Goal: Transaction & Acquisition: Purchase product/service

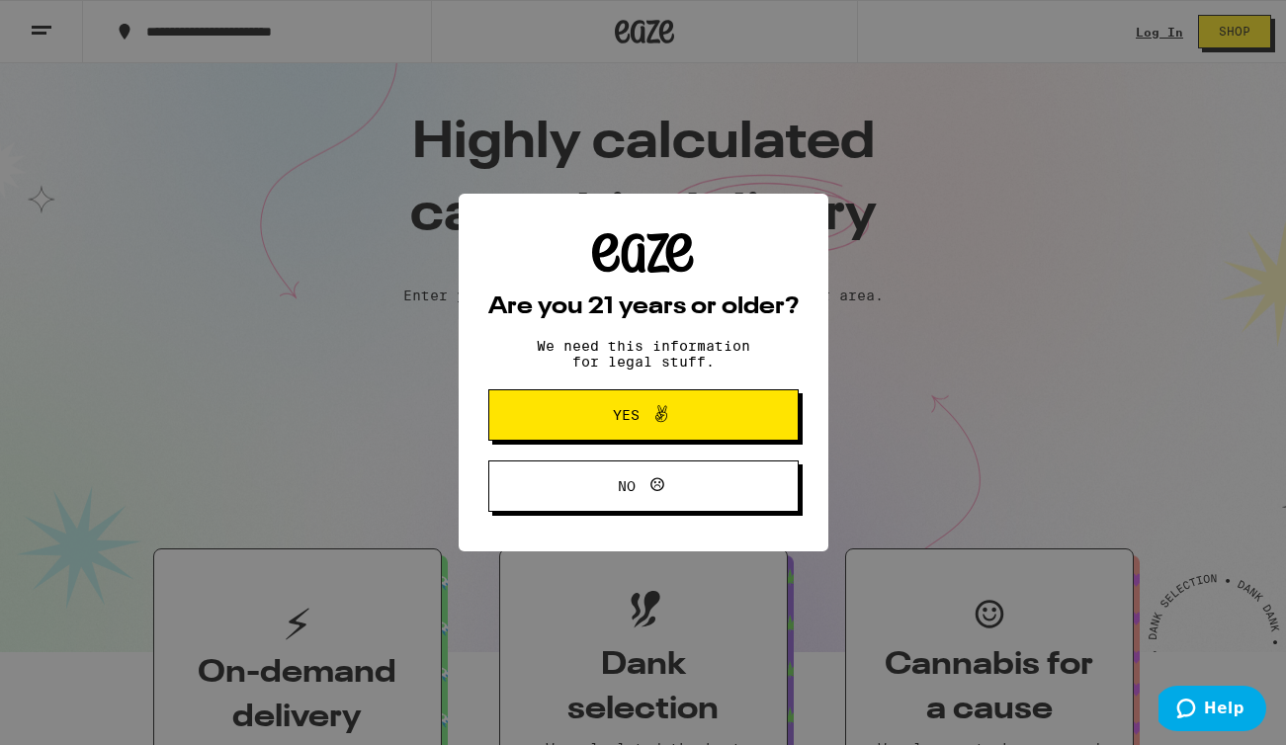
click at [647, 420] on span at bounding box center [656, 415] width 34 height 26
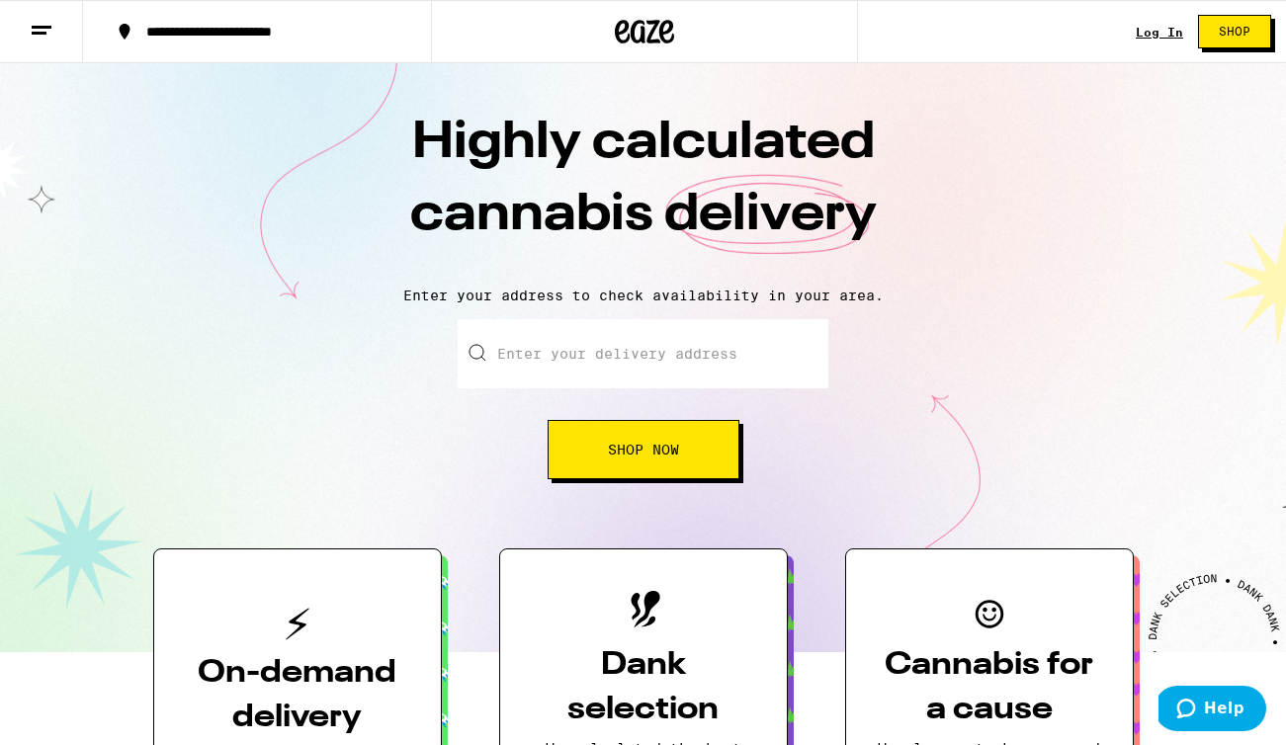
click at [571, 356] on input "Enter your delivery address" at bounding box center [642, 353] width 371 height 69
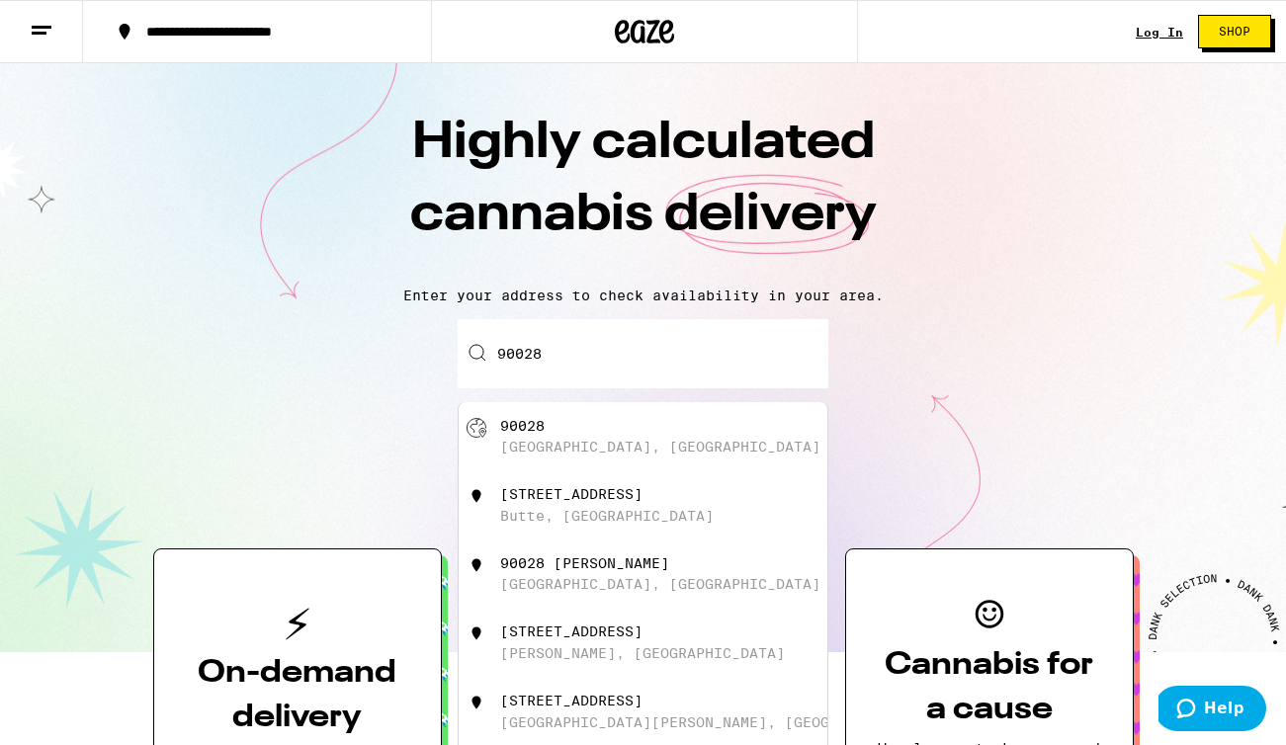
click at [519, 430] on div "90028" at bounding box center [522, 426] width 44 height 16
type input "[GEOGRAPHIC_DATA]"
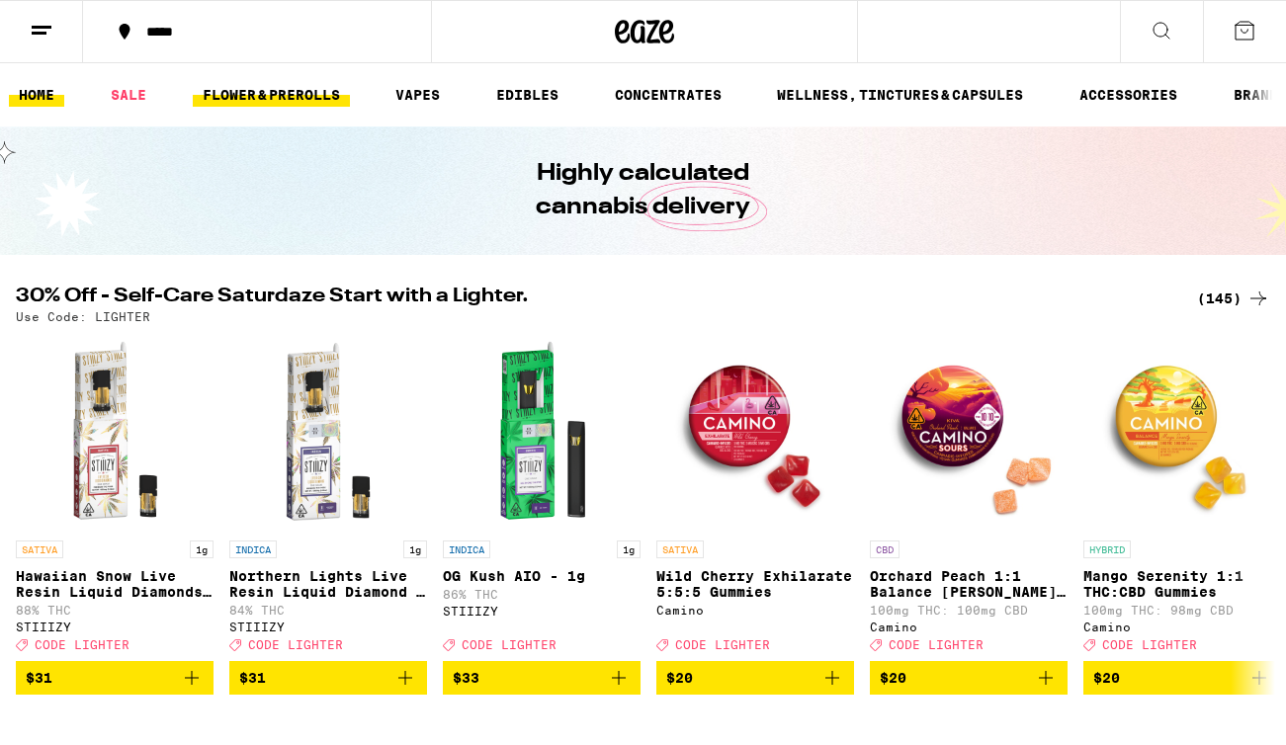
click at [334, 94] on link "FLOWER & PREROLLS" at bounding box center [271, 95] width 157 height 24
click at [134, 95] on link "SALE" at bounding box center [128, 95] width 55 height 24
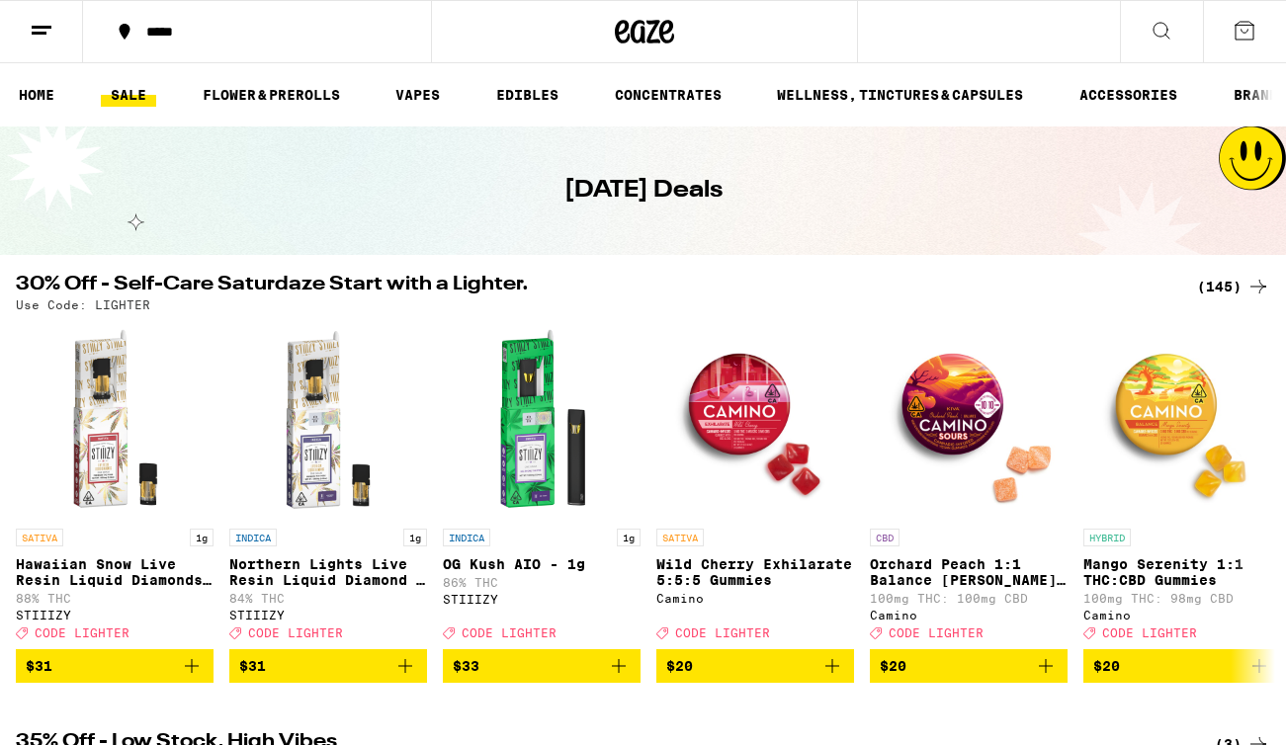
click at [134, 95] on link "SALE" at bounding box center [128, 95] width 55 height 24
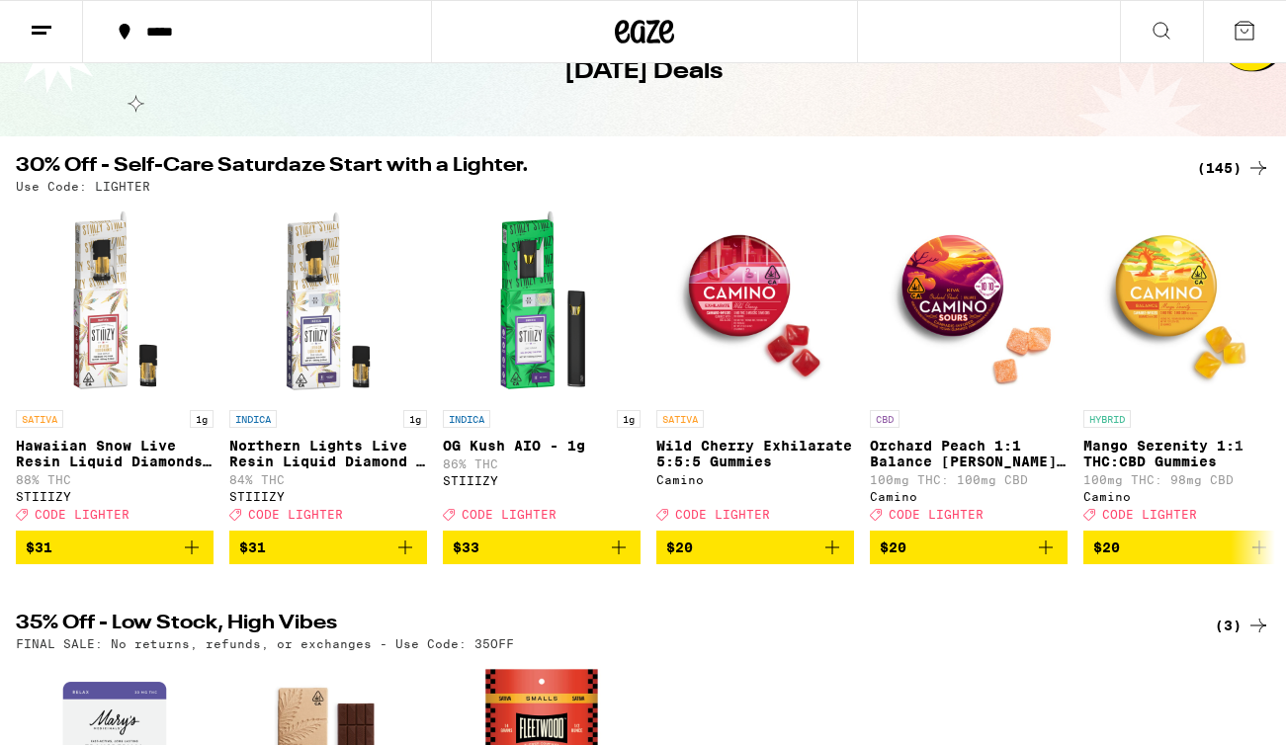
scroll to position [120, 0]
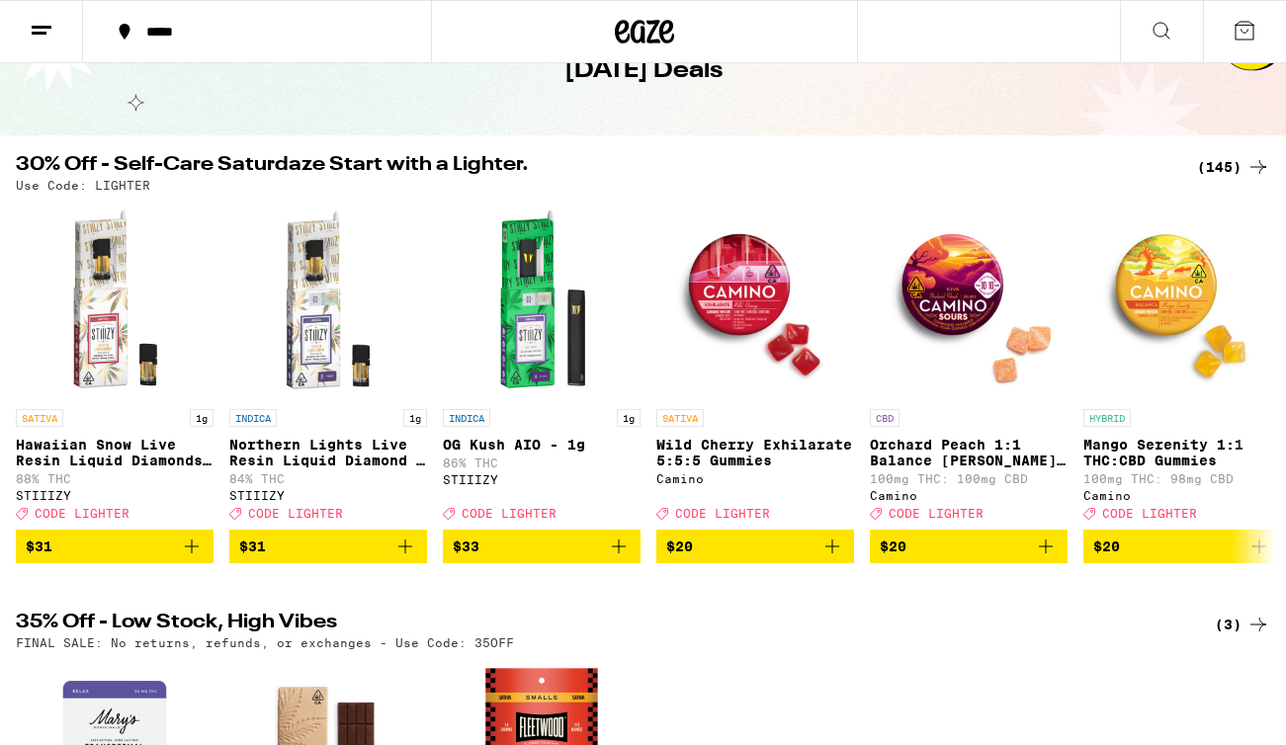
click at [1251, 162] on icon at bounding box center [1258, 167] width 24 height 24
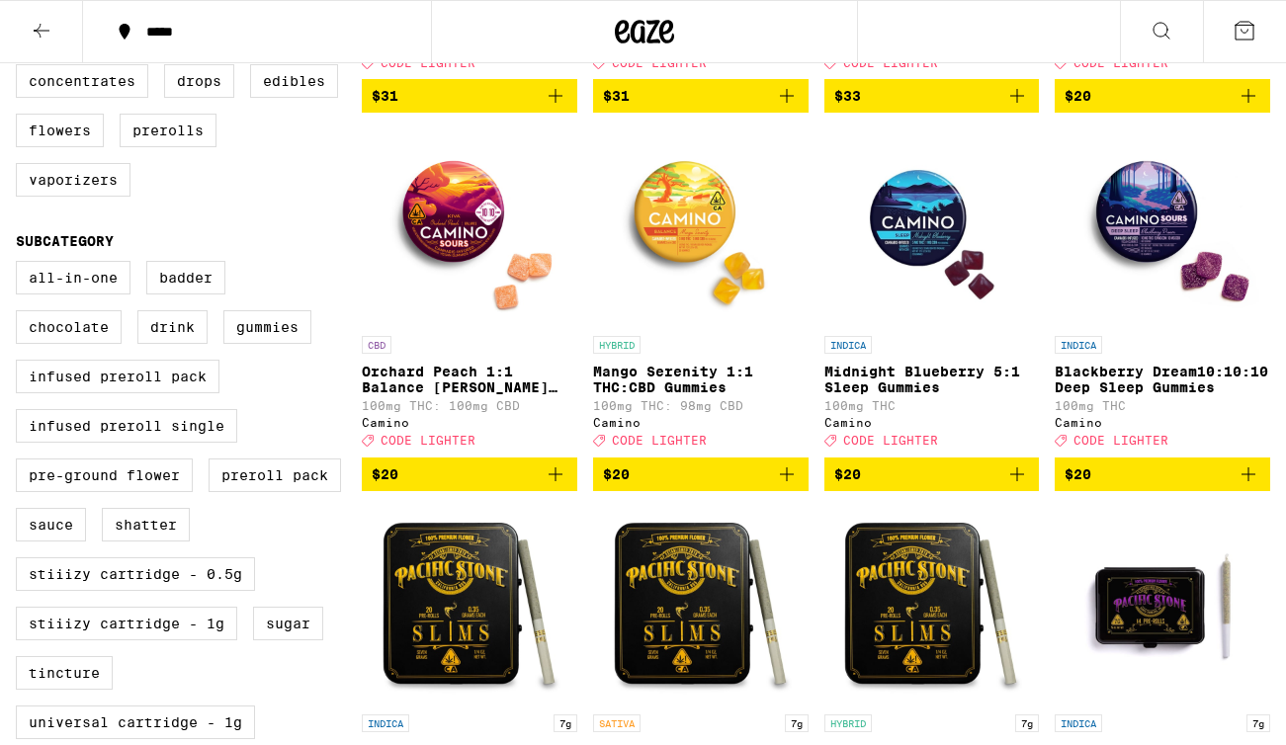
scroll to position [532, 0]
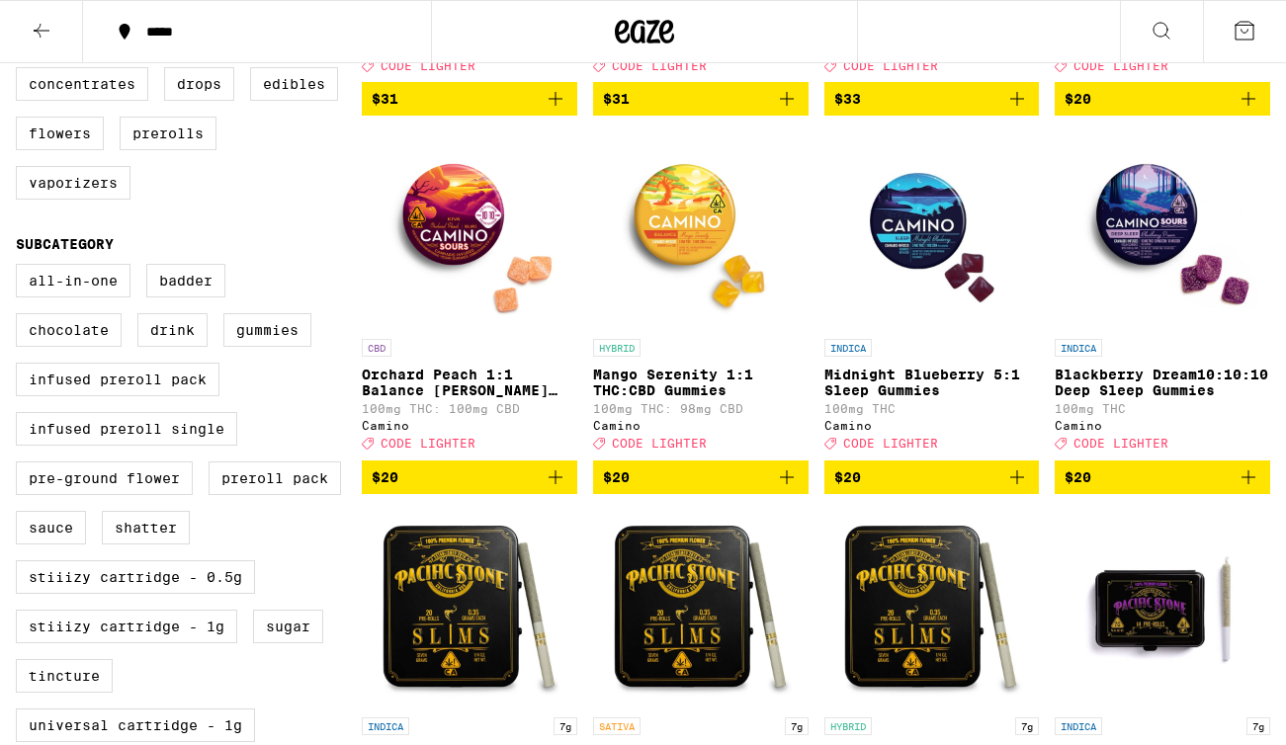
click at [478, 260] on img "Open page for Orchard Peach 1:1 Balance Sours Gummies from Camino" at bounding box center [470, 230] width 198 height 198
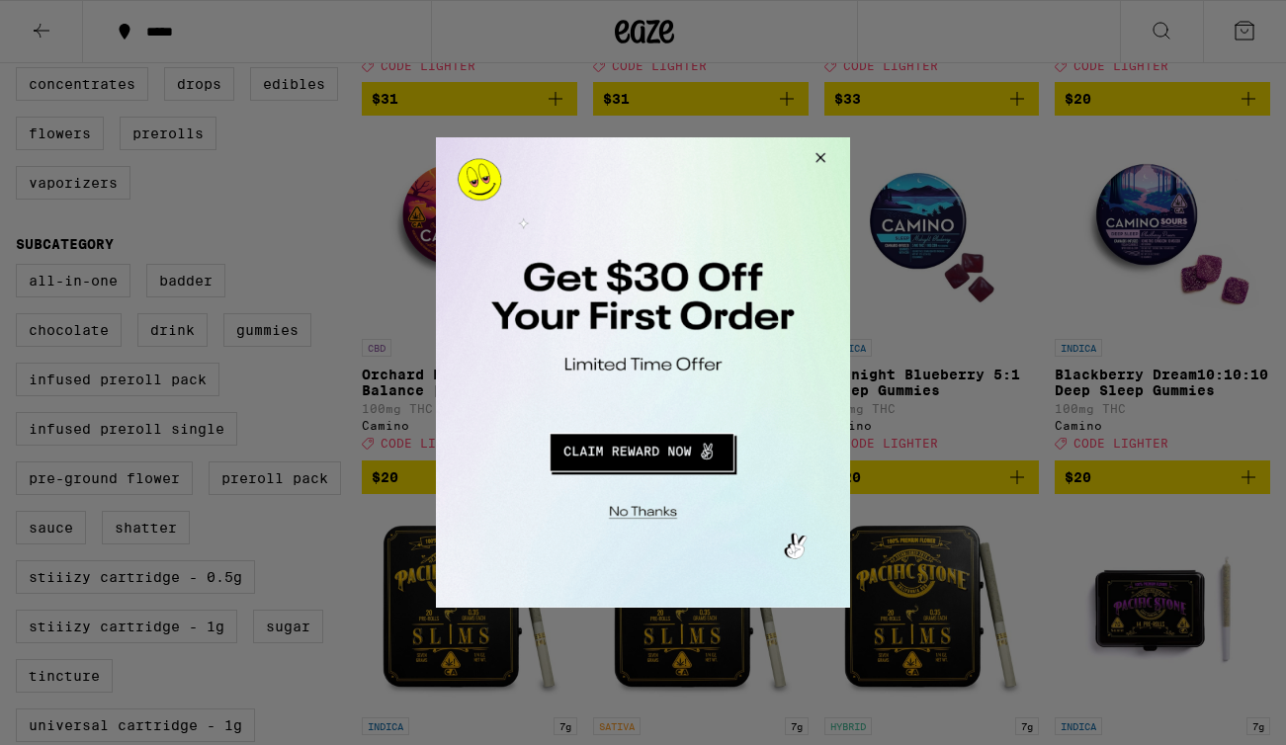
scroll to position [272, 0]
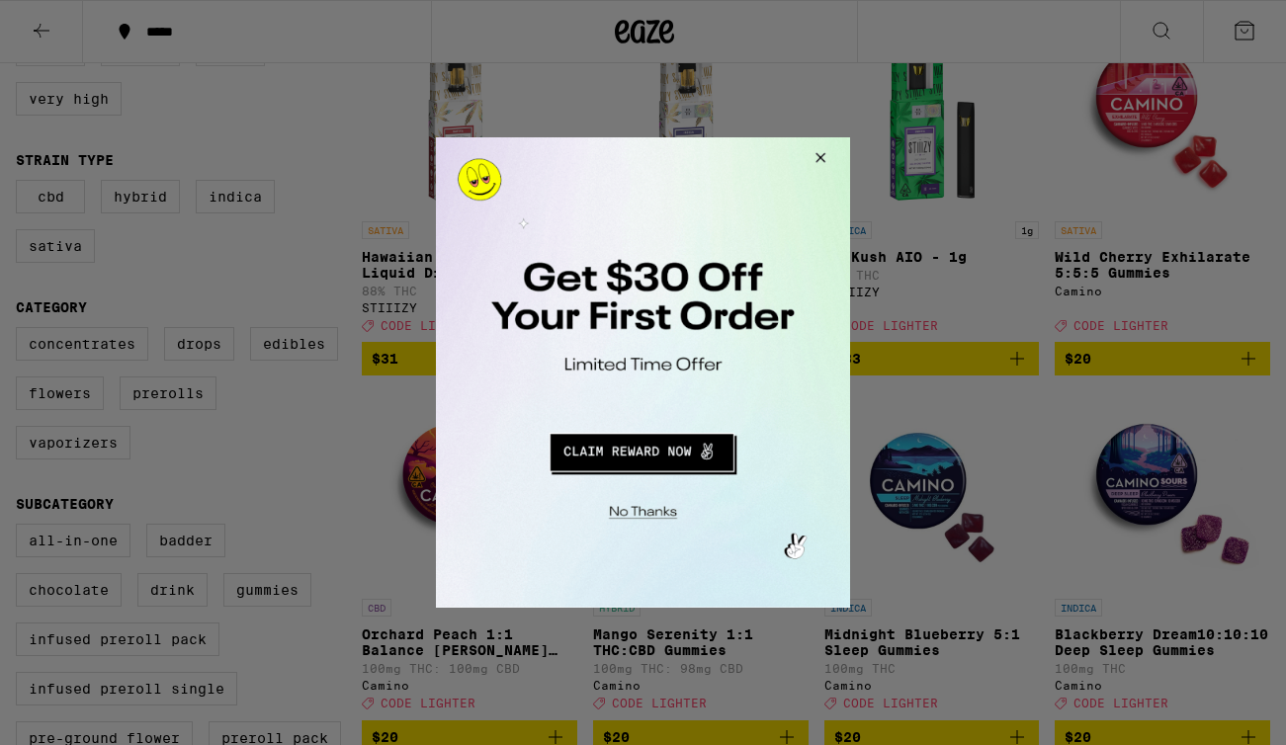
click at [822, 157] on button "Close Modal" at bounding box center [816, 160] width 53 height 47
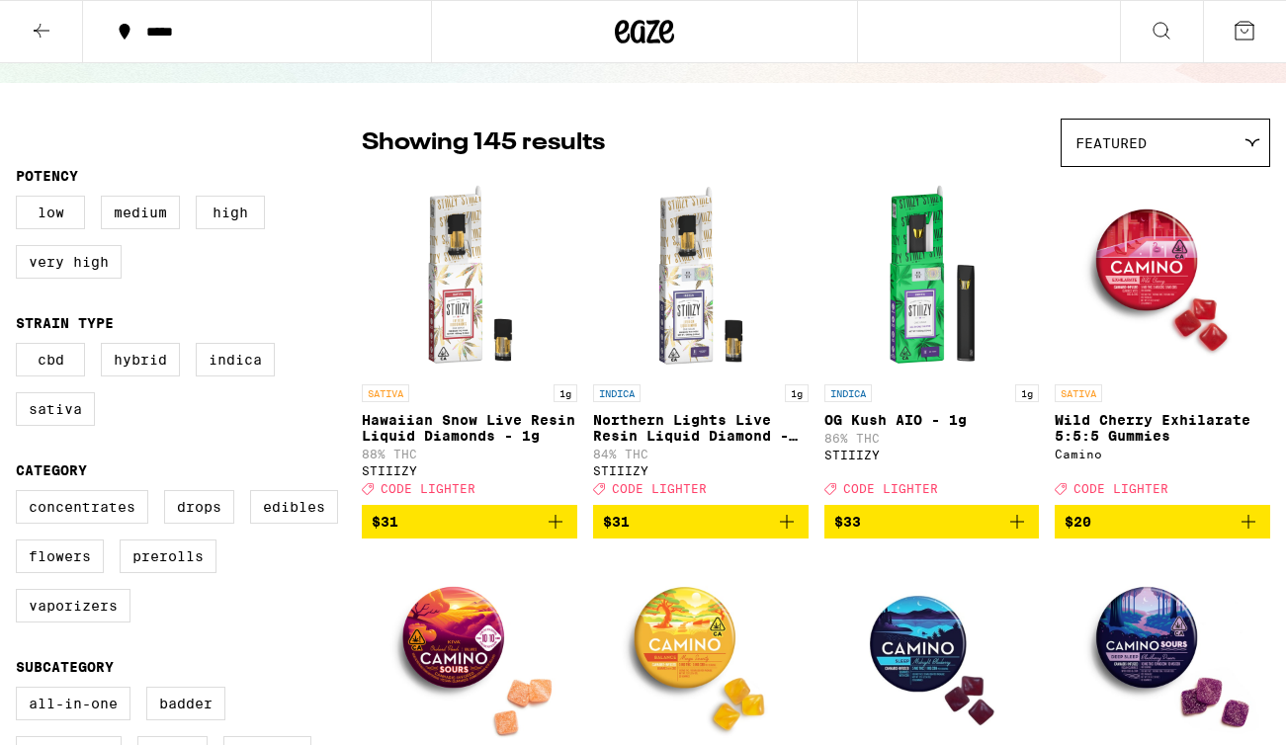
scroll to position [107, 0]
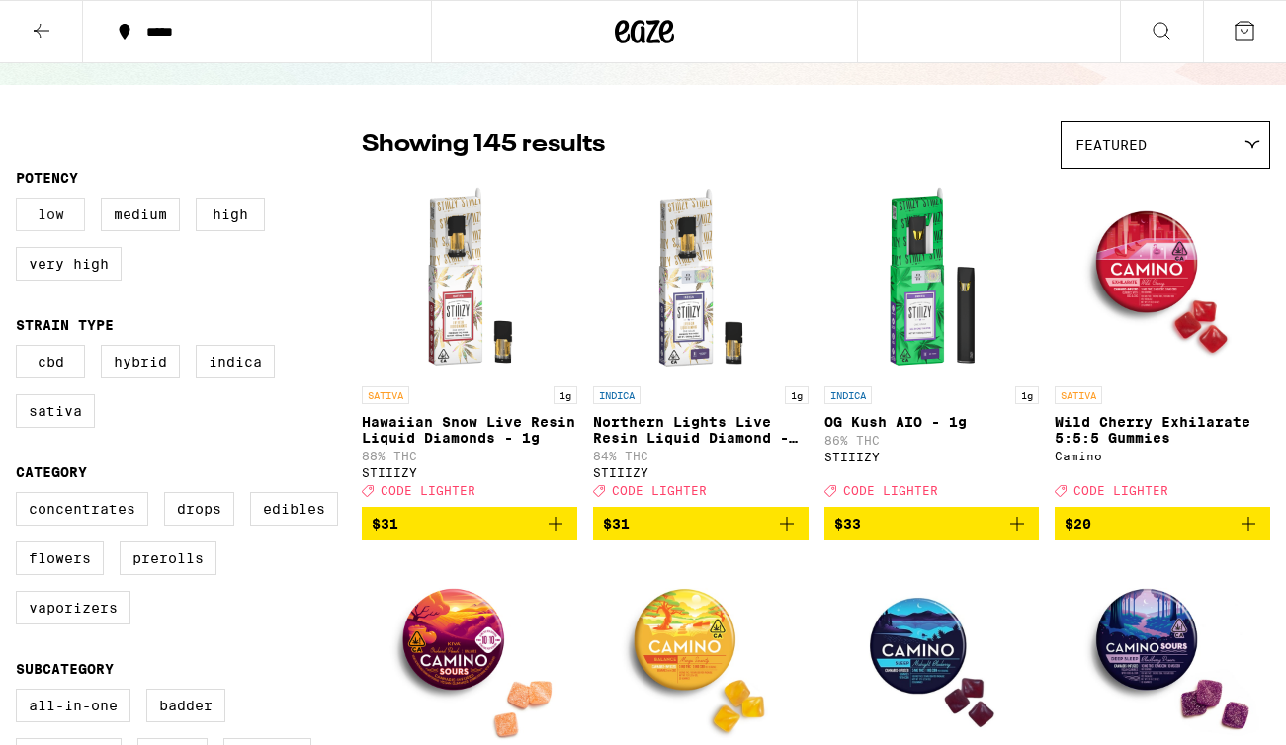
click at [57, 213] on label "Low" at bounding box center [50, 215] width 69 height 34
click at [21, 202] on input "Low" at bounding box center [20, 201] width 1 height 1
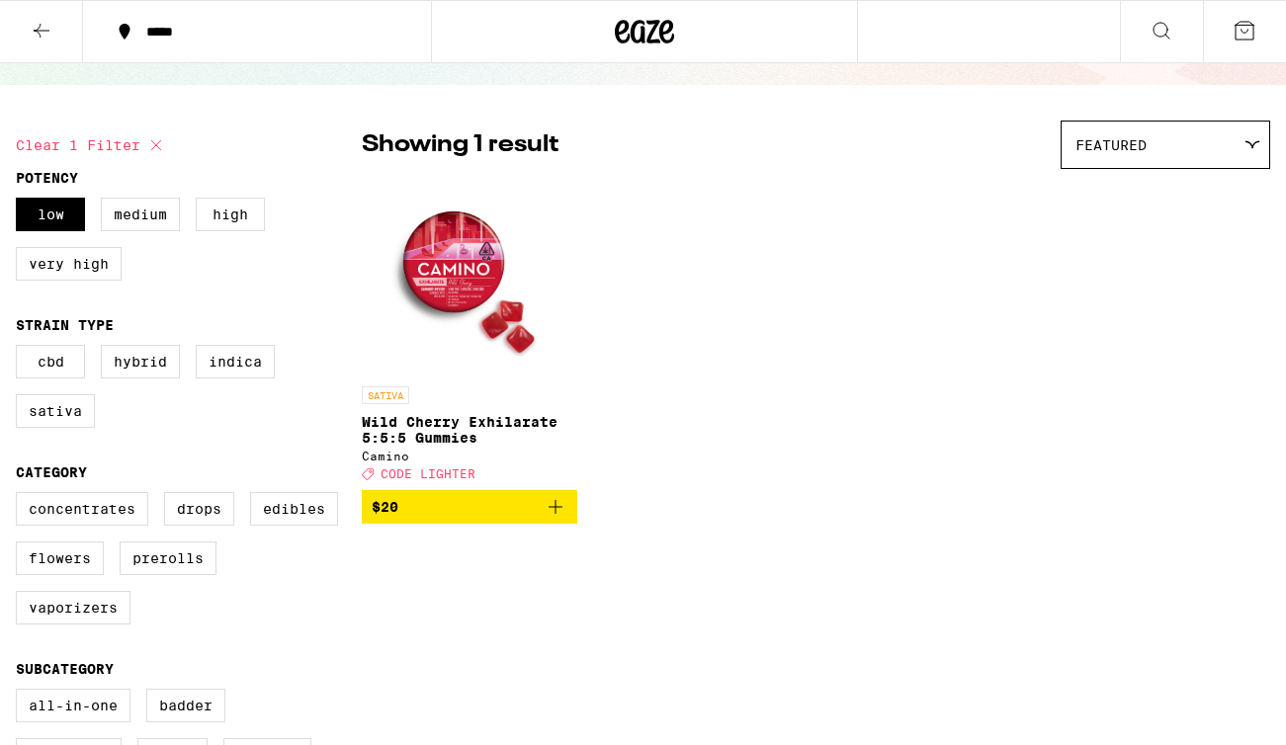
click at [474, 258] on img "Open page for Wild Cherry Exhilarate 5:5:5 Gummies from Camino" at bounding box center [470, 278] width 198 height 198
checkbox input "false"
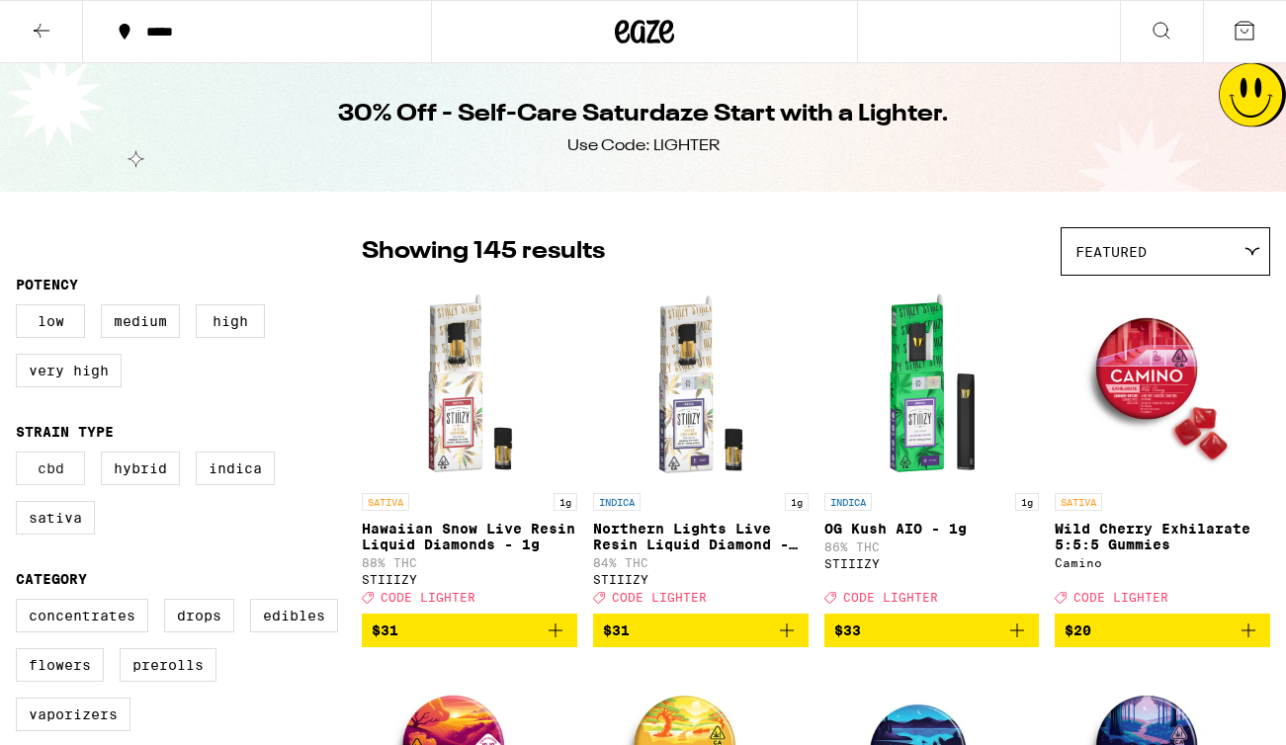
click at [67, 481] on label "CBD" at bounding box center [50, 469] width 69 height 34
click at [21, 456] on input "CBD" at bounding box center [20, 455] width 1 height 1
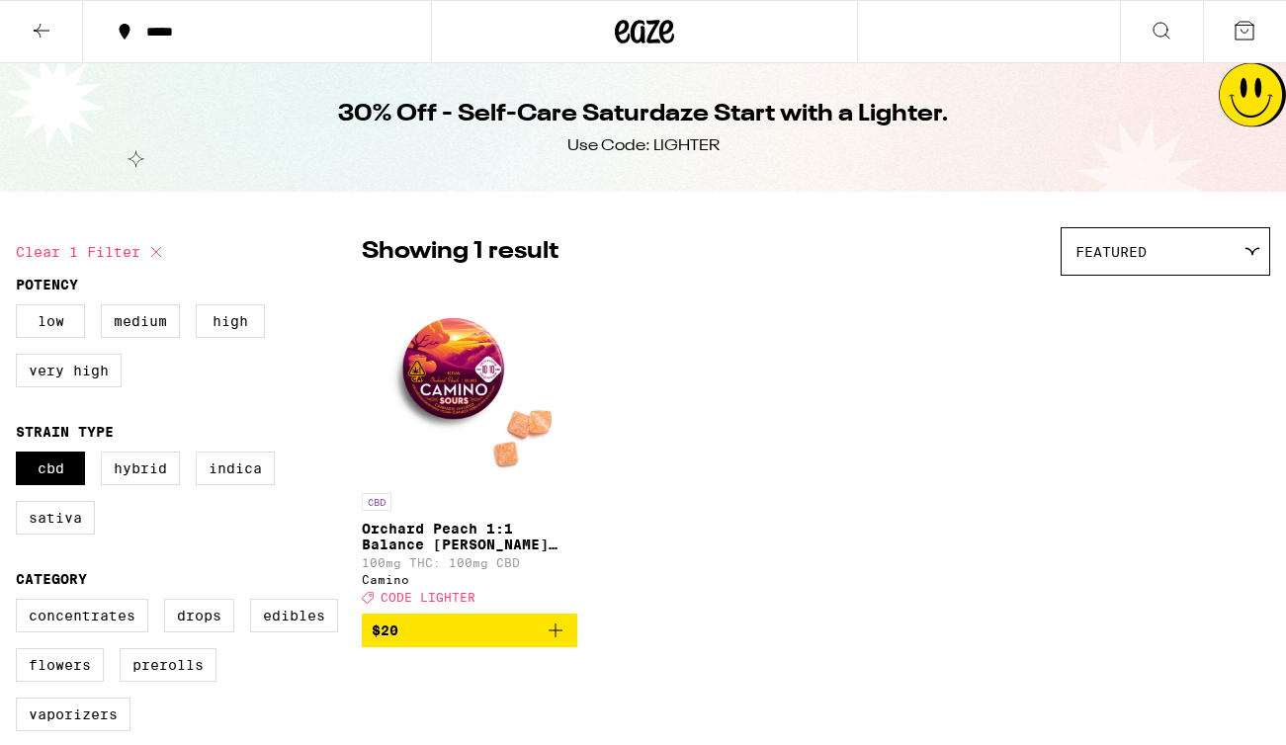
click at [154, 249] on icon at bounding box center [156, 252] width 10 height 10
checkbox input "false"
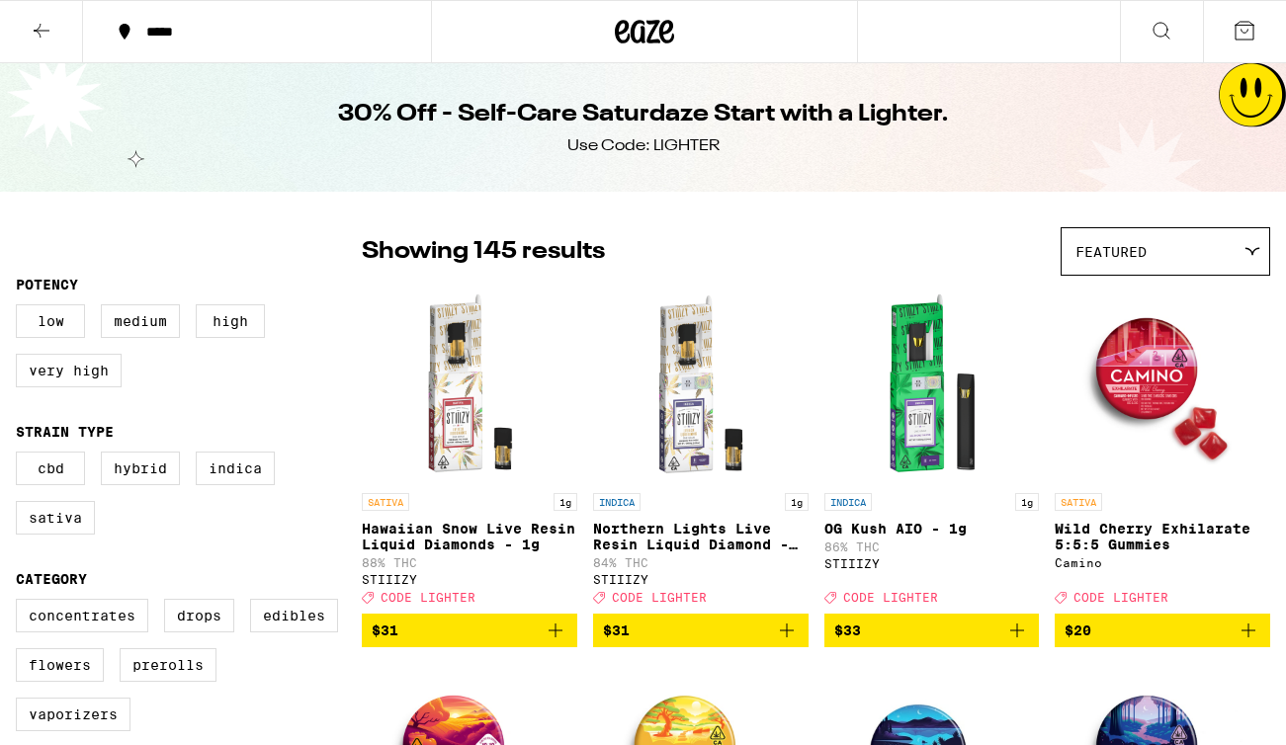
click at [649, 37] on icon at bounding box center [645, 32] width 30 height 24
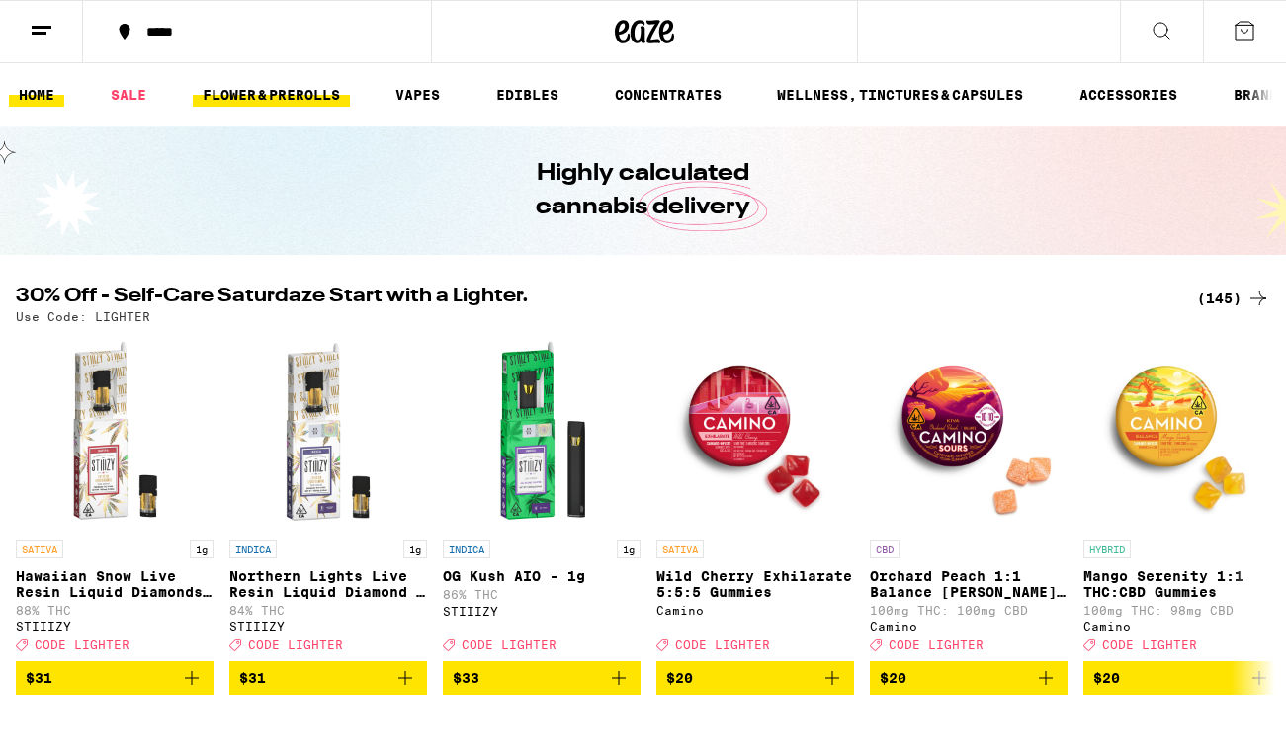
click at [292, 98] on link "FLOWER & PREROLLS" at bounding box center [271, 95] width 157 height 24
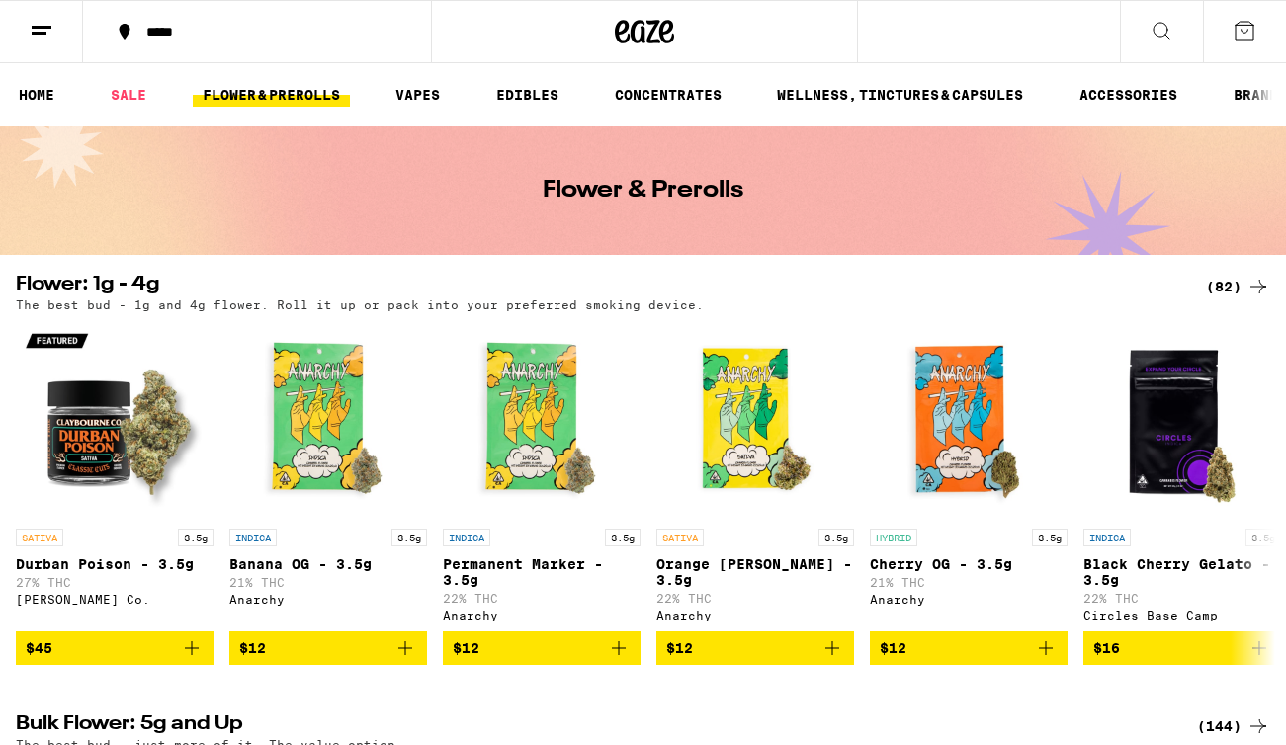
click at [60, 35] on button at bounding box center [41, 32] width 83 height 62
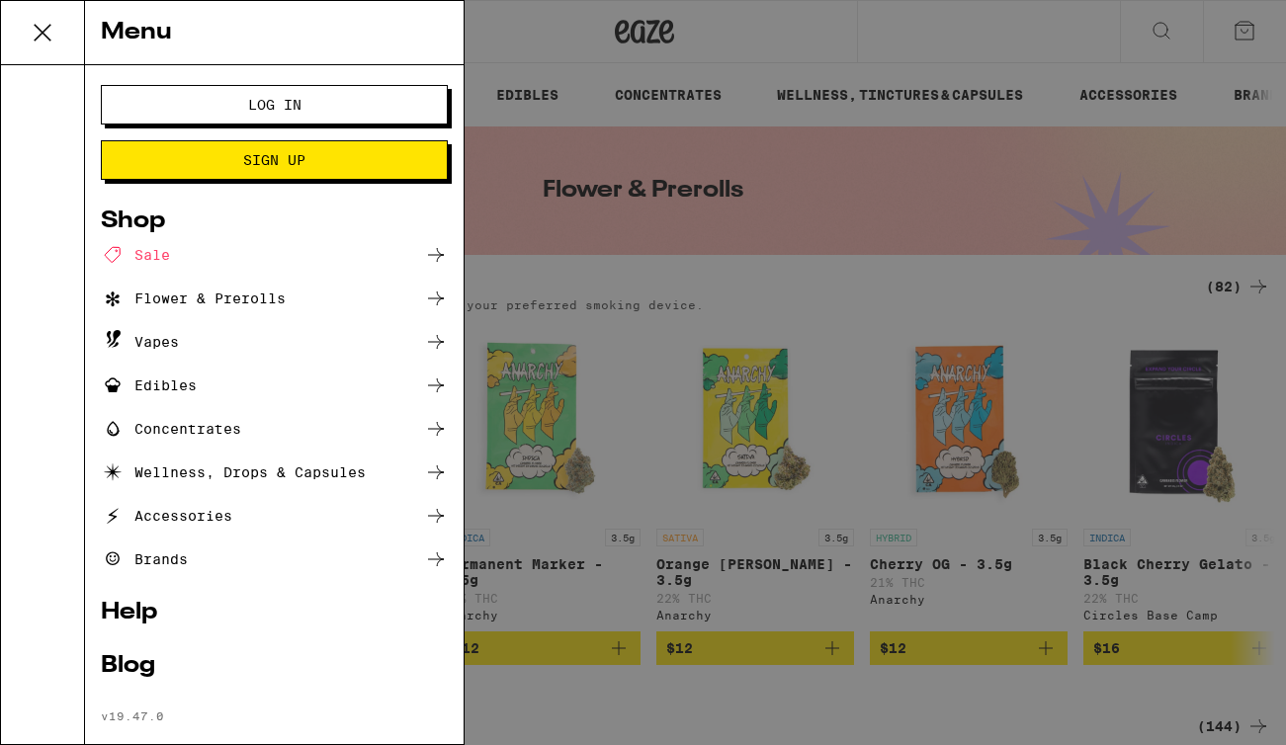
click at [206, 290] on div "Flower & Prerolls" at bounding box center [193, 299] width 185 height 24
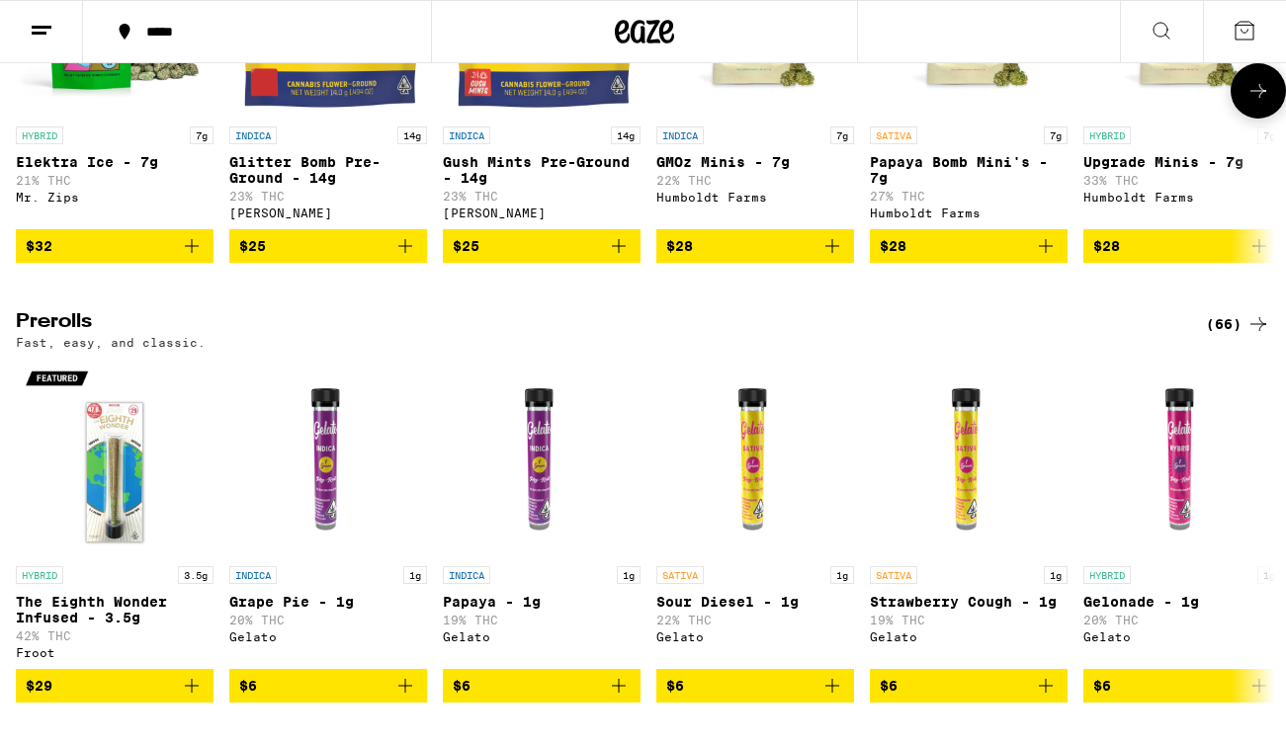
scroll to position [843, 0]
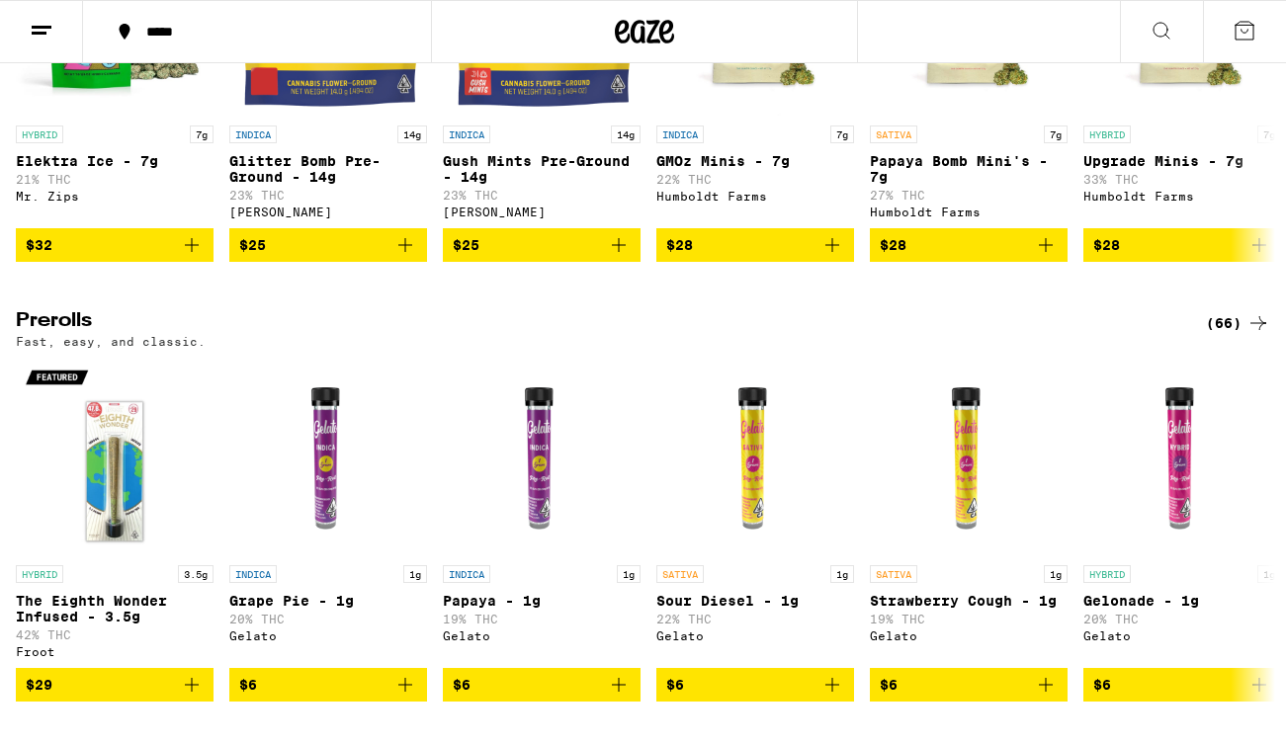
click at [1222, 335] on div "(66)" at bounding box center [1237, 323] width 64 height 24
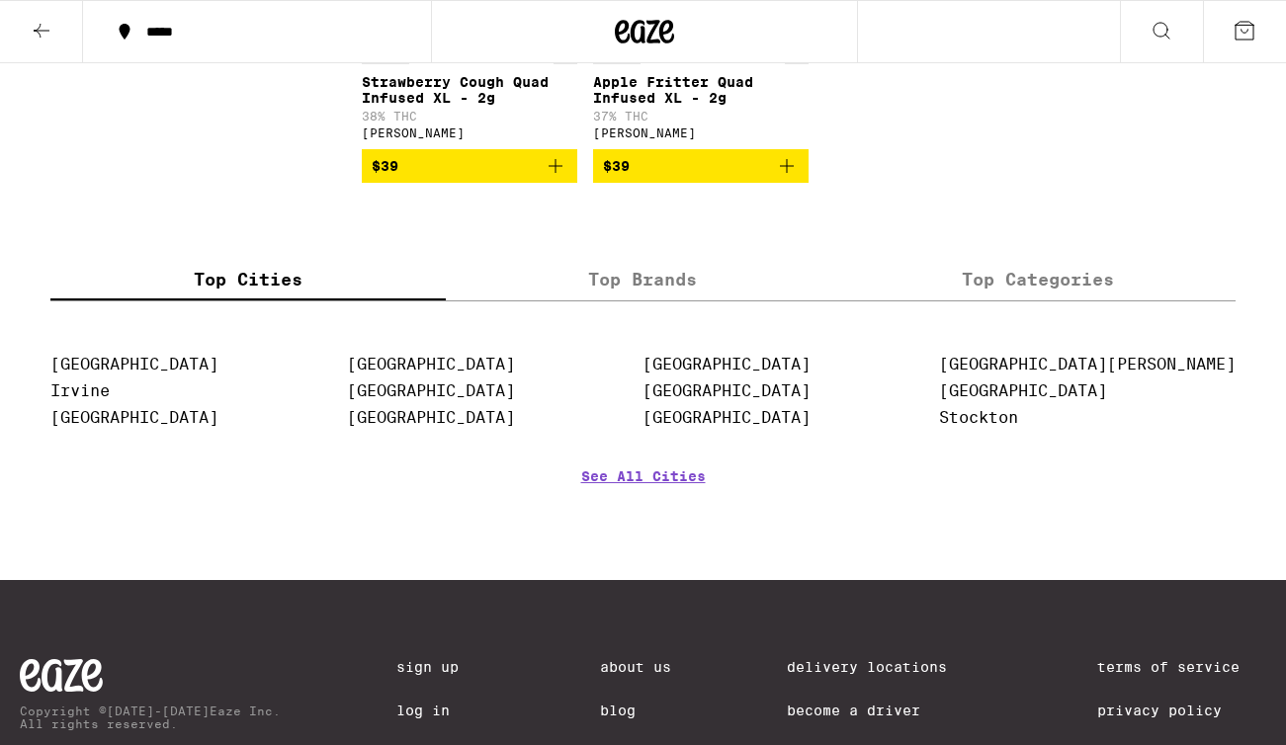
scroll to position [6268, 0]
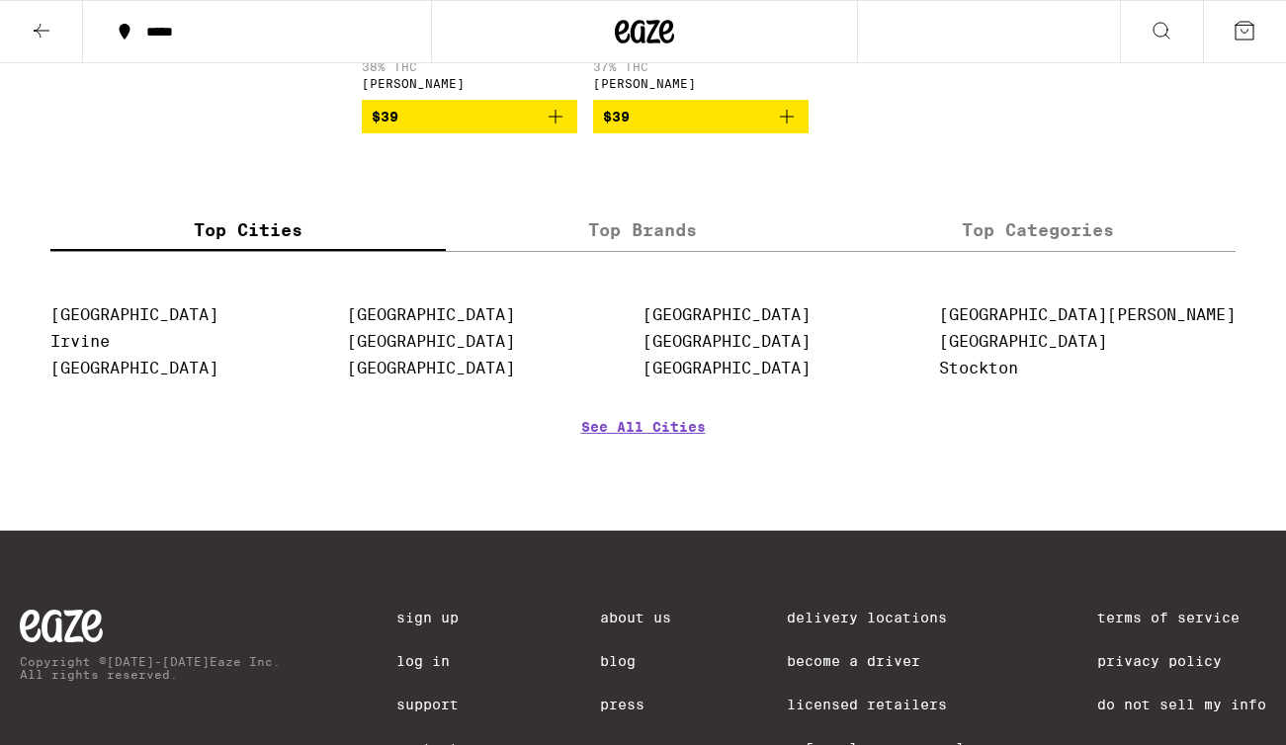
click at [1035, 251] on label "Top Categories" at bounding box center [1037, 229] width 395 height 42
click at [0, 0] on input "Top Categories" at bounding box center [0, 0] width 0 height 0
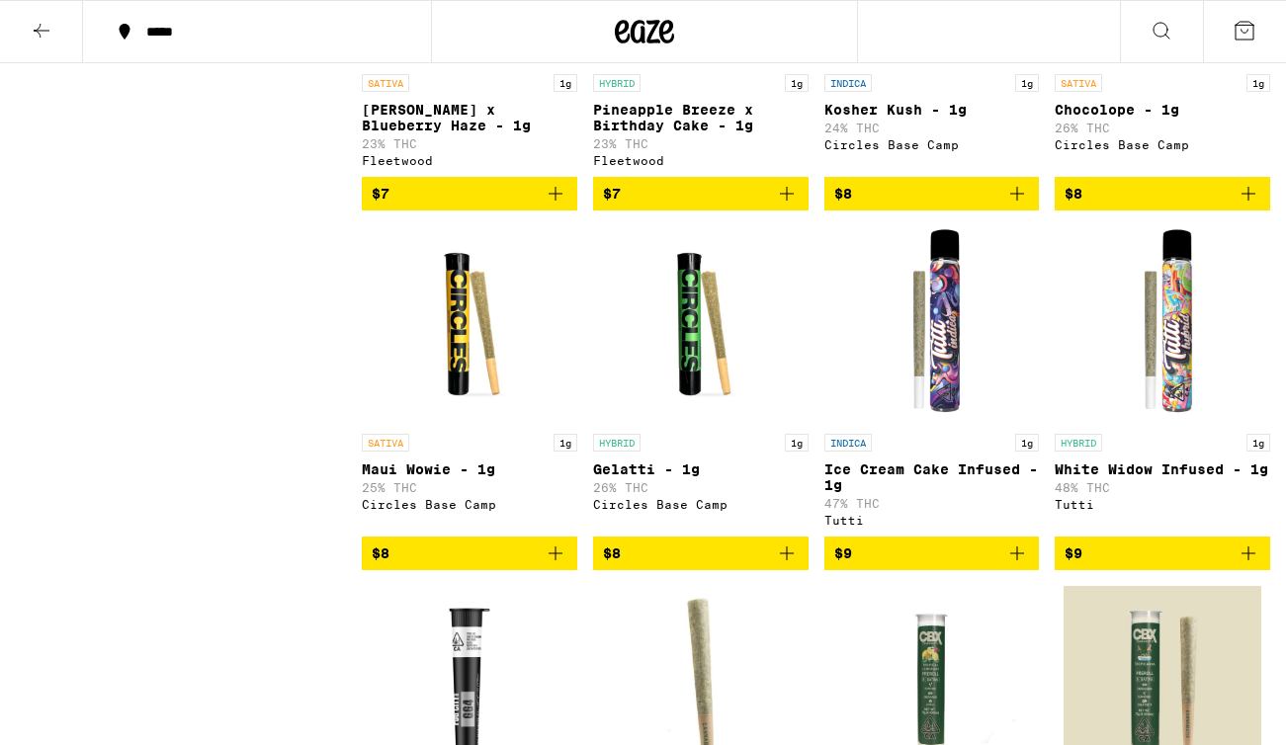
scroll to position [0, 0]
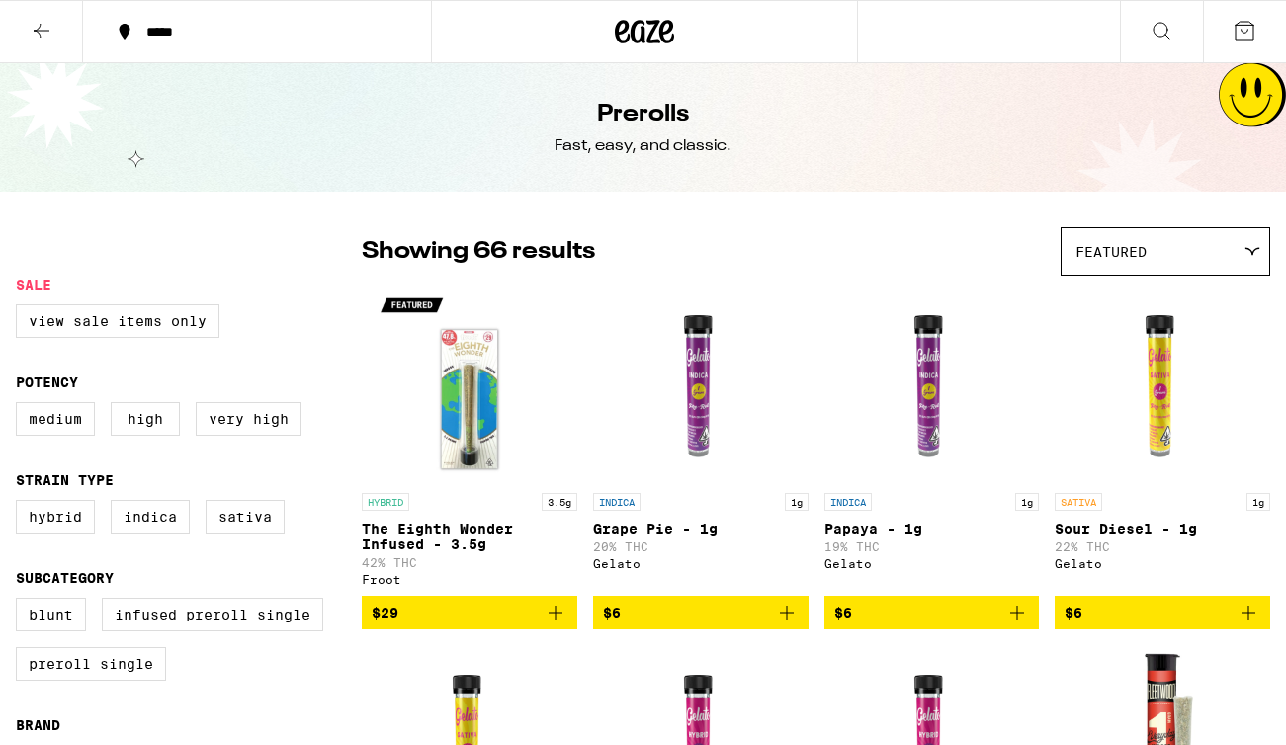
click at [1173, 27] on button at bounding box center [1161, 32] width 83 height 62
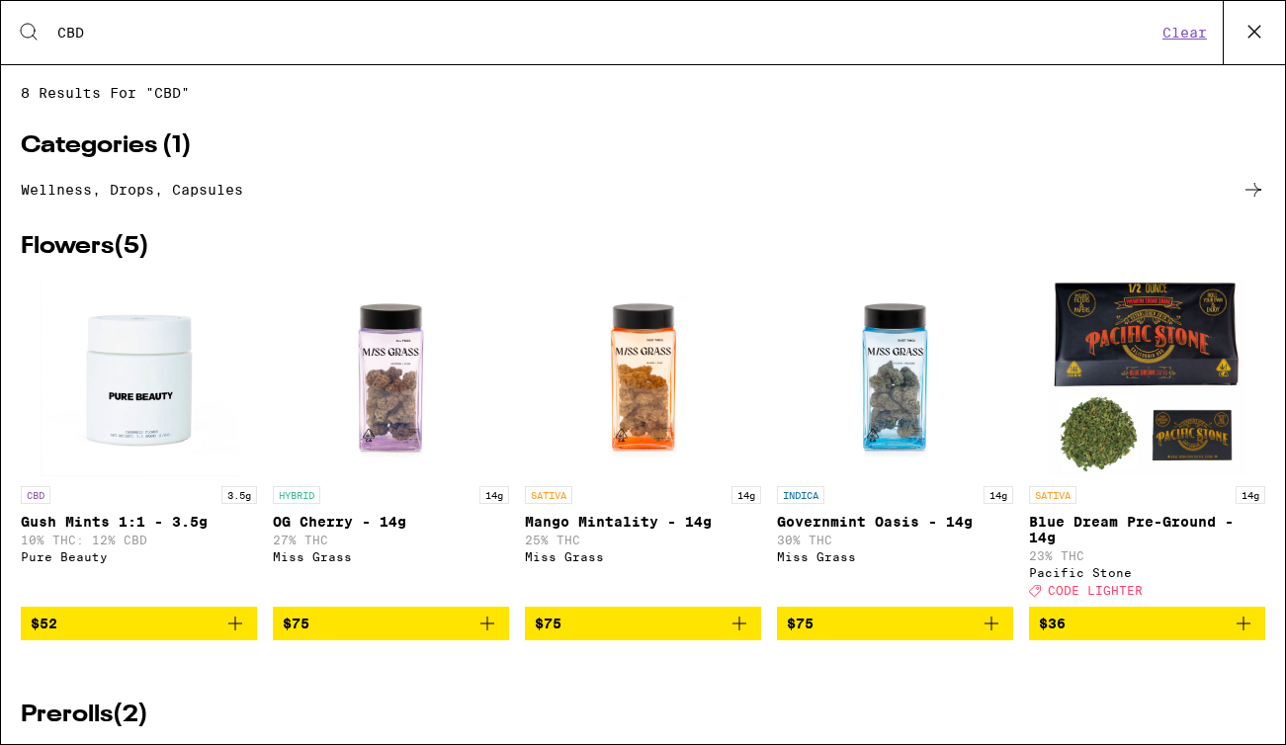
type input "CBD"
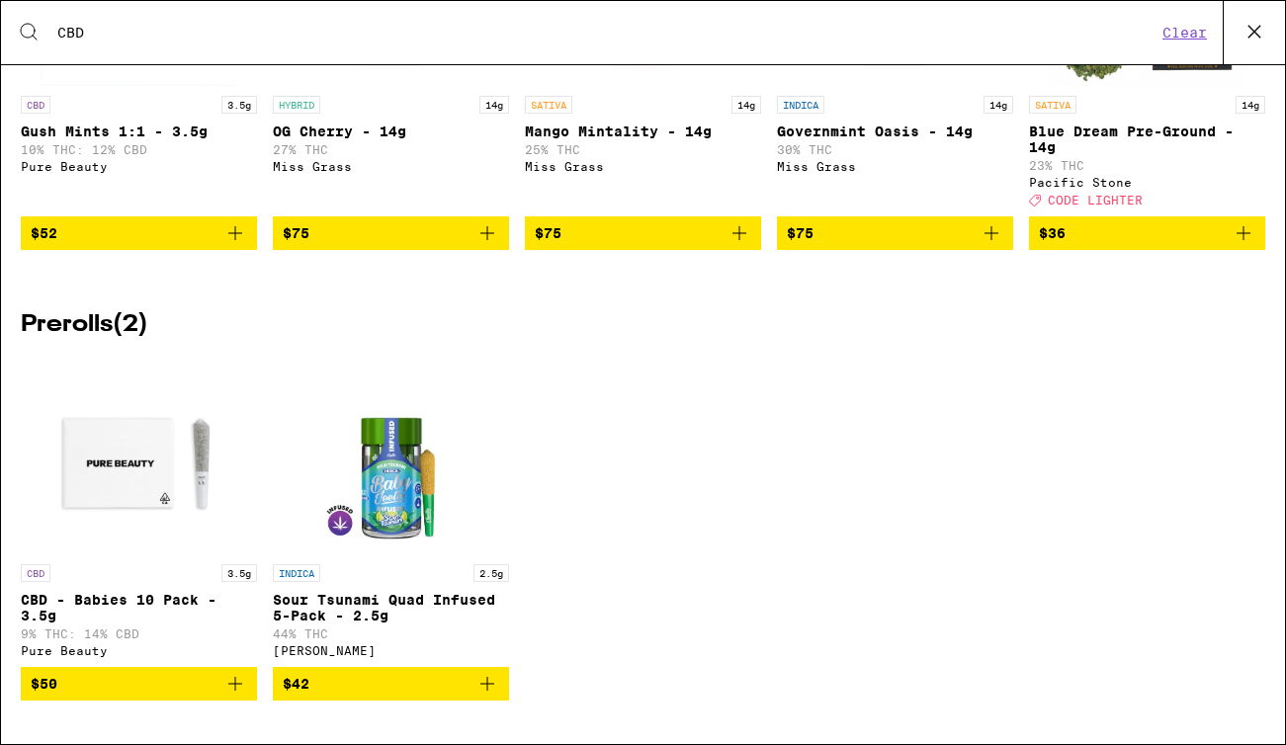
scroll to position [415, 0]
click at [154, 430] on img "Open page for CBD - Babies 10 Pack - 3.5g from Pure Beauty" at bounding box center [140, 456] width 198 height 198
